Goal: Participate in discussion: Engage in conversation with other users on a specific topic

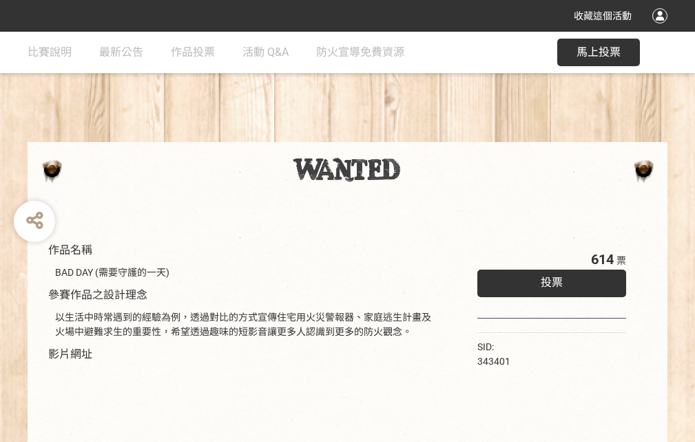
click at [662, 29] on div "收藏這個活動" at bounding box center [347, 16] width 695 height 32
click at [431, 136] on div "作品名稱 BAD DAY (需要守護的一天) 參賽作品之設計理念 以生活中時常遇到的經驗為例，透過對比的方式宣傳住宅用火災警報器、家庭逃生計畫及火場中避難求生…" at bounding box center [347, 321] width 695 height 579
click at [548, 279] on span "投票" at bounding box center [552, 282] width 22 height 13
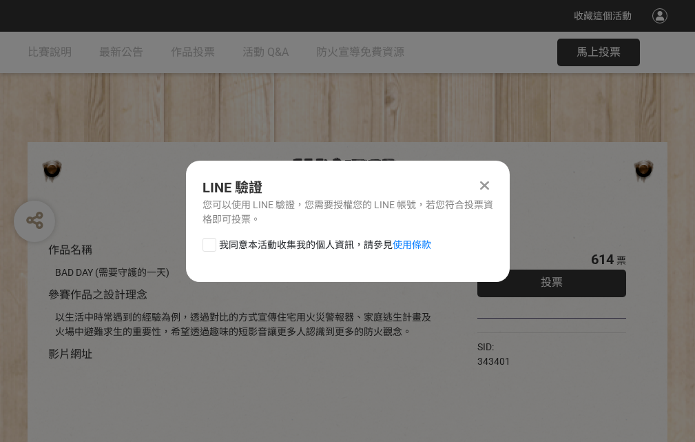
click at [208, 242] on div at bounding box center [210, 245] width 14 height 14
checkbox input "true"
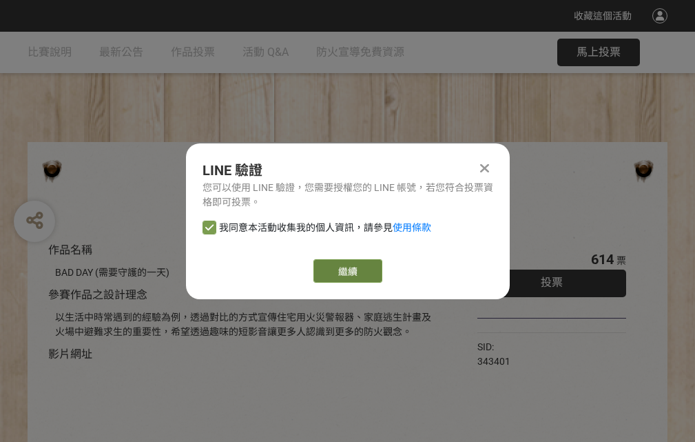
click at [347, 271] on link "繼續" at bounding box center [347, 270] width 69 height 23
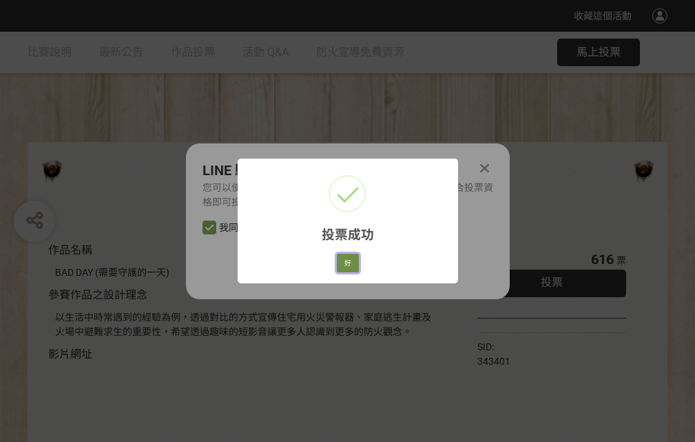
click at [344, 260] on button "好" at bounding box center [348, 263] width 22 height 19
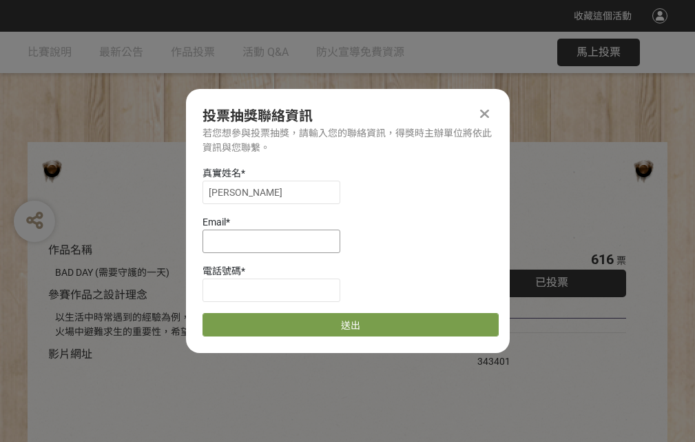
click at [276, 240] on input at bounding box center [272, 240] width 138 height 23
type input "[EMAIL_ADDRESS][DOMAIN_NAME]"
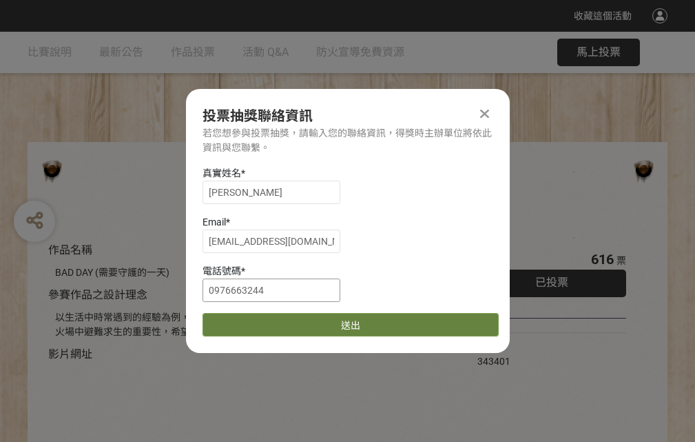
type input "0976663244"
click at [242, 320] on button "送出" at bounding box center [351, 324] width 296 height 23
